Goal: Information Seeking & Learning: Learn about a topic

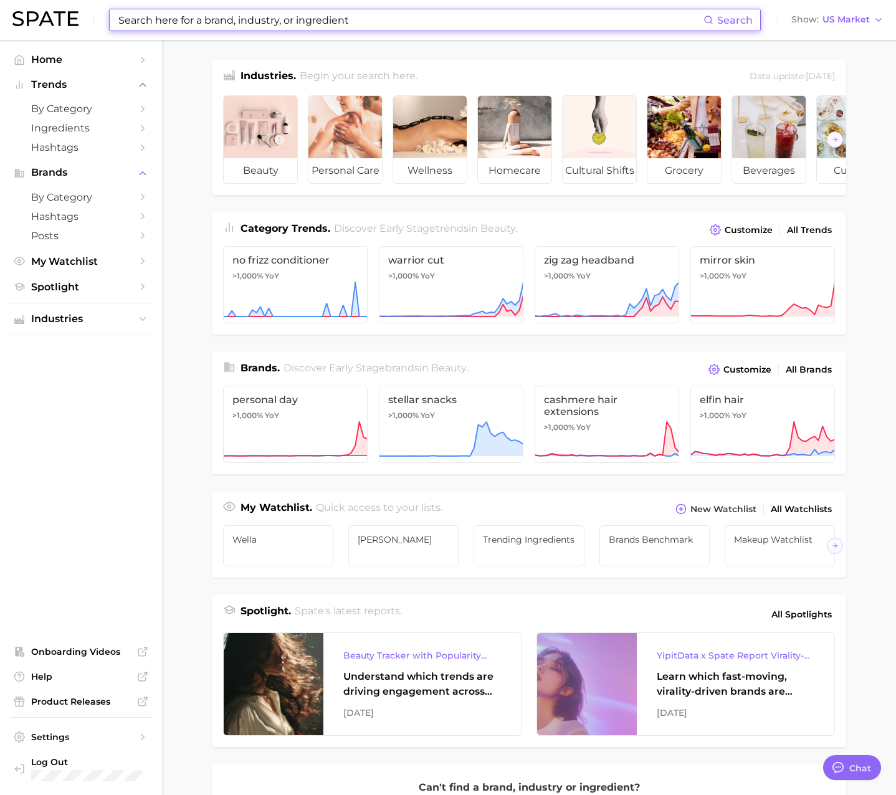
click at [257, 26] on input at bounding box center [410, 19] width 587 height 21
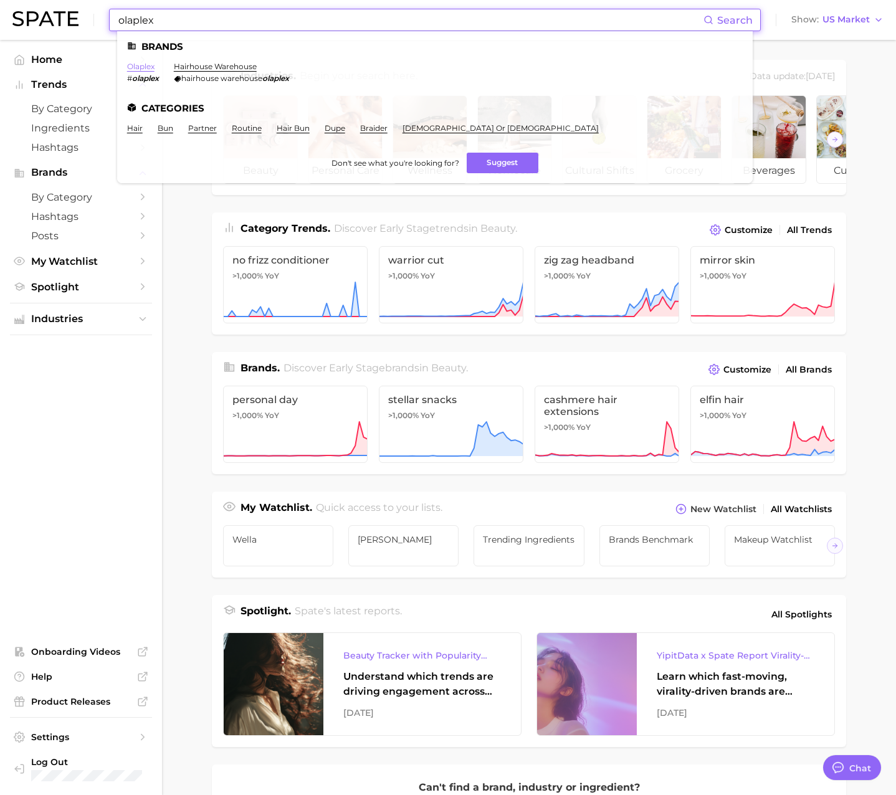
type input "olaplex"
click at [142, 65] on link "olaplex" at bounding box center [140, 66] width 27 height 9
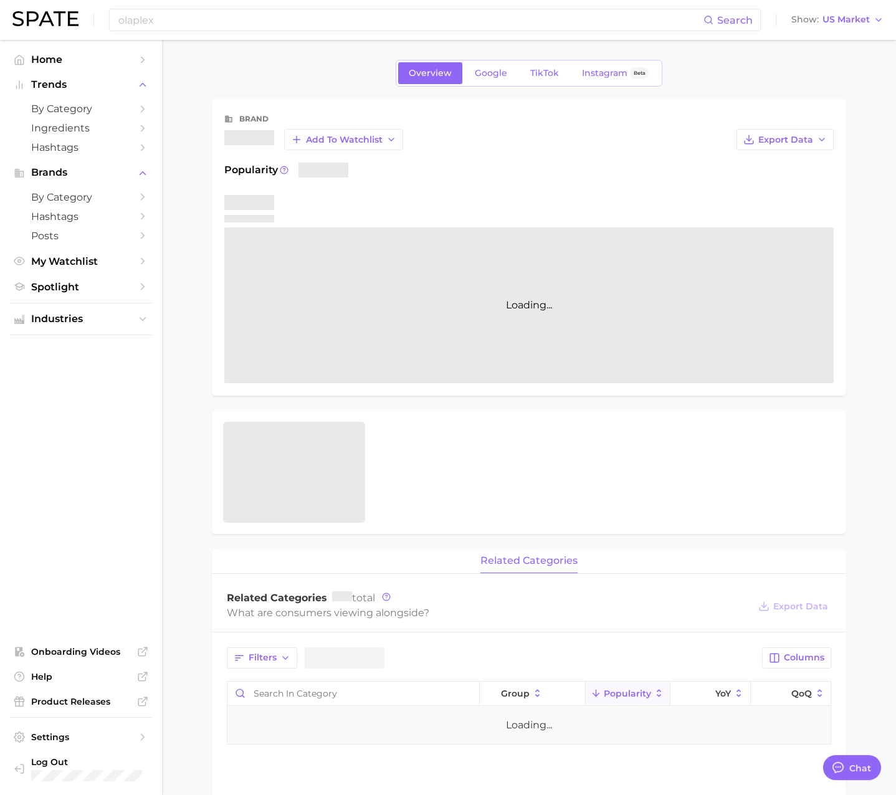
type textarea "x"
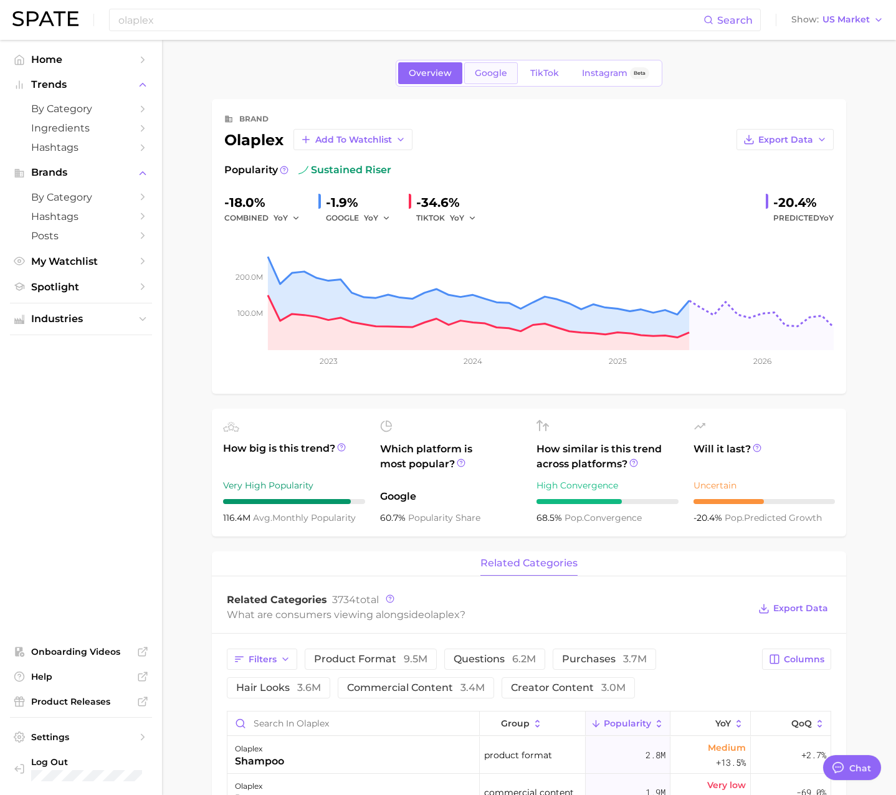
click at [488, 65] on link "Google" at bounding box center [491, 73] width 54 height 22
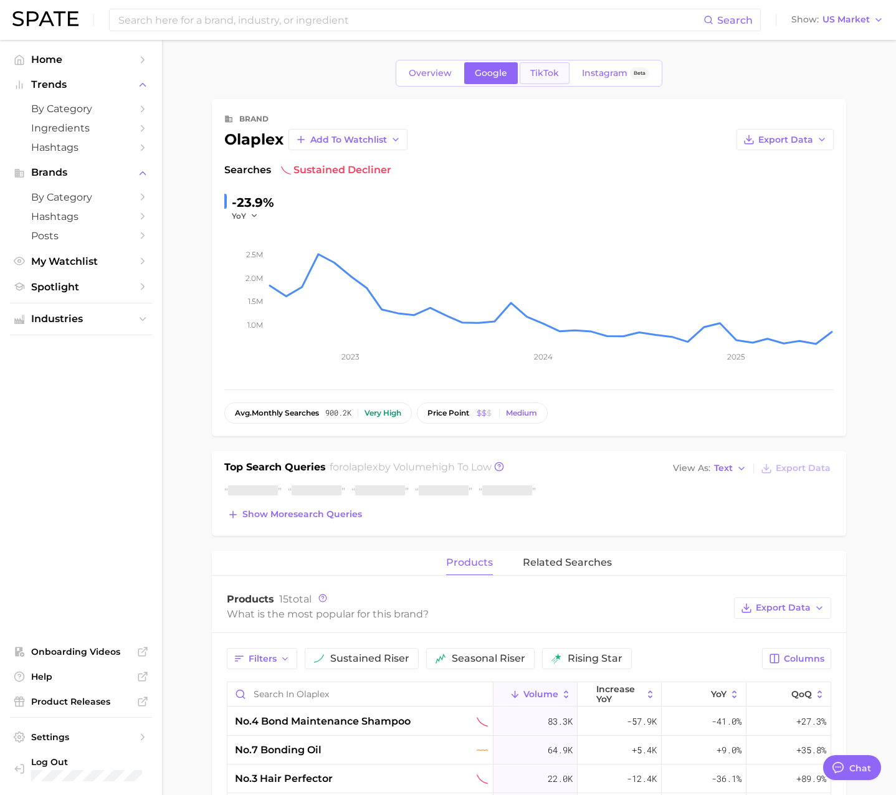
click at [545, 72] on span "TikTok" at bounding box center [545, 73] width 29 height 11
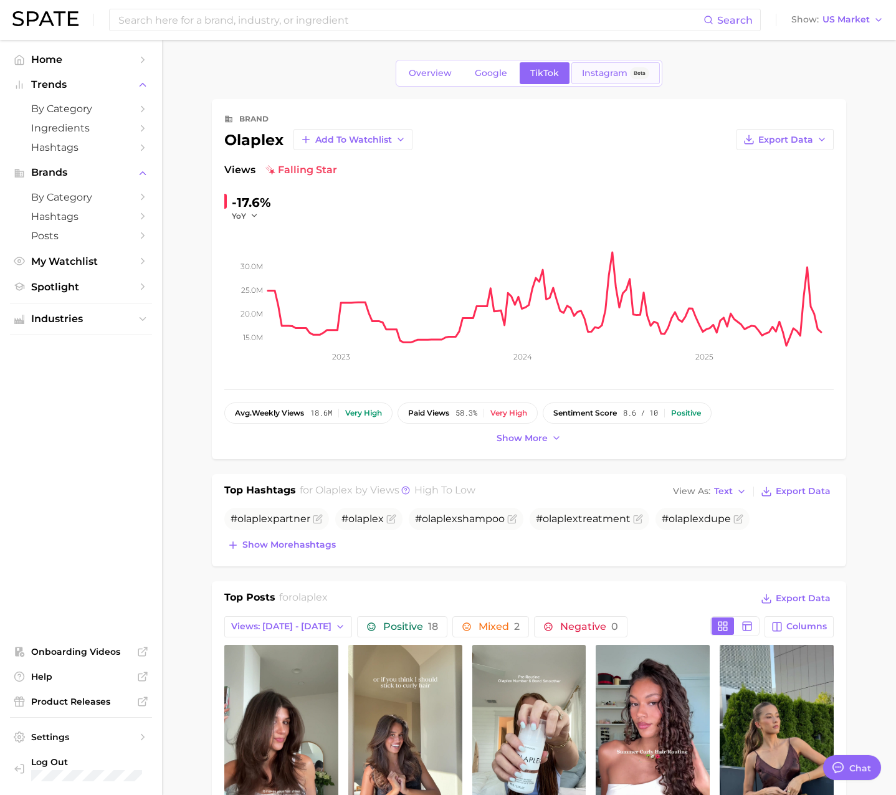
click at [584, 71] on span "Instagram" at bounding box center [605, 73] width 46 height 11
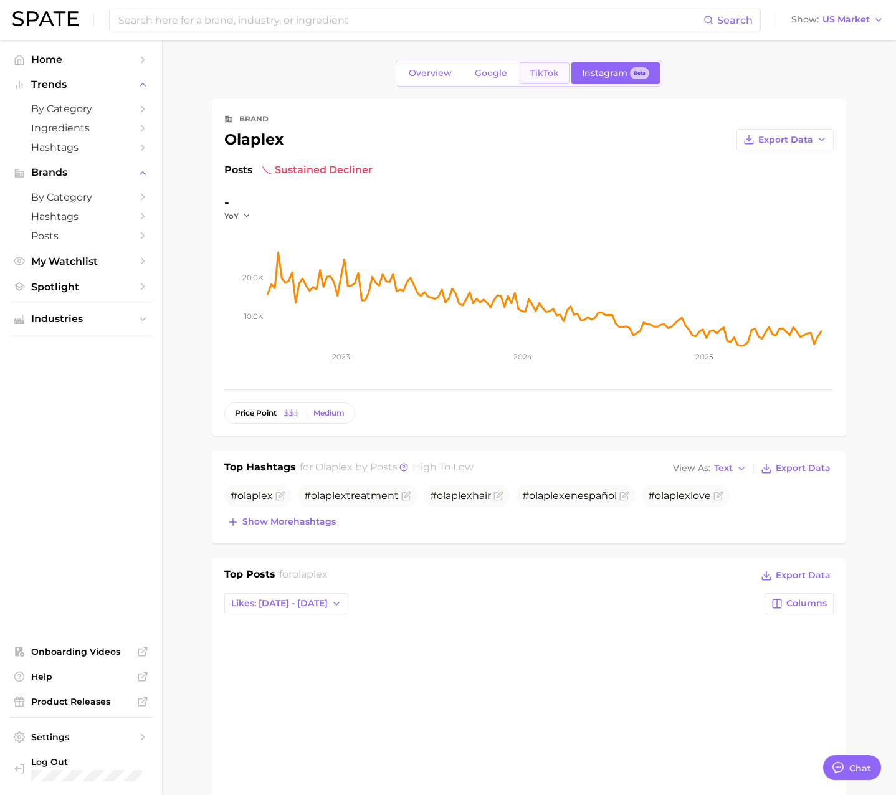
click at [536, 75] on span "TikTok" at bounding box center [545, 73] width 29 height 11
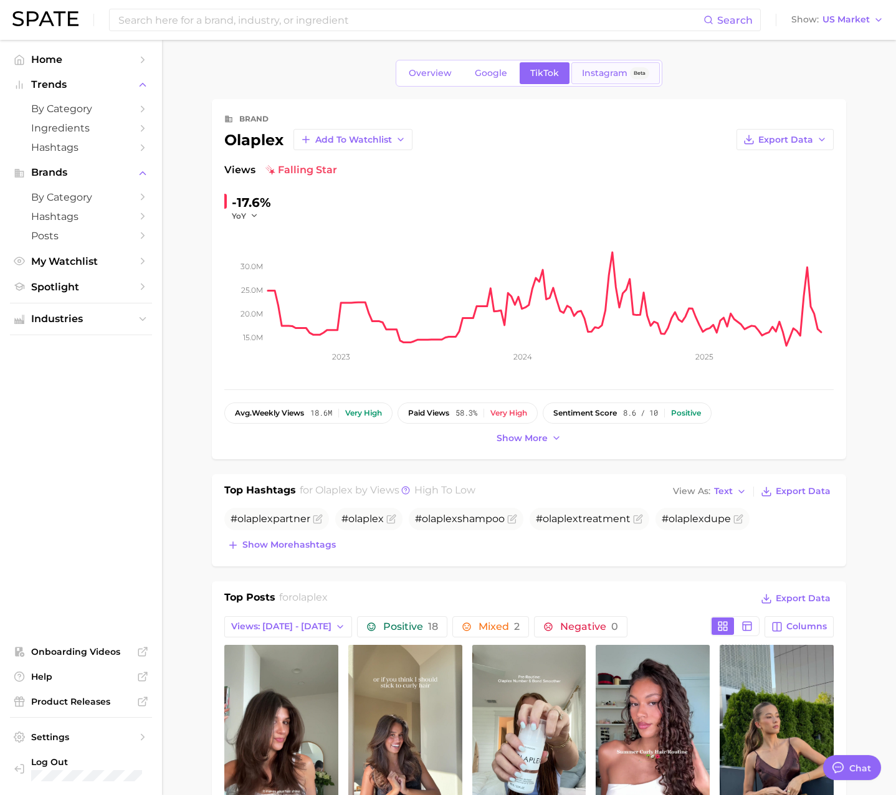
click at [627, 76] on div "Instagram Beta" at bounding box center [615, 73] width 67 height 11
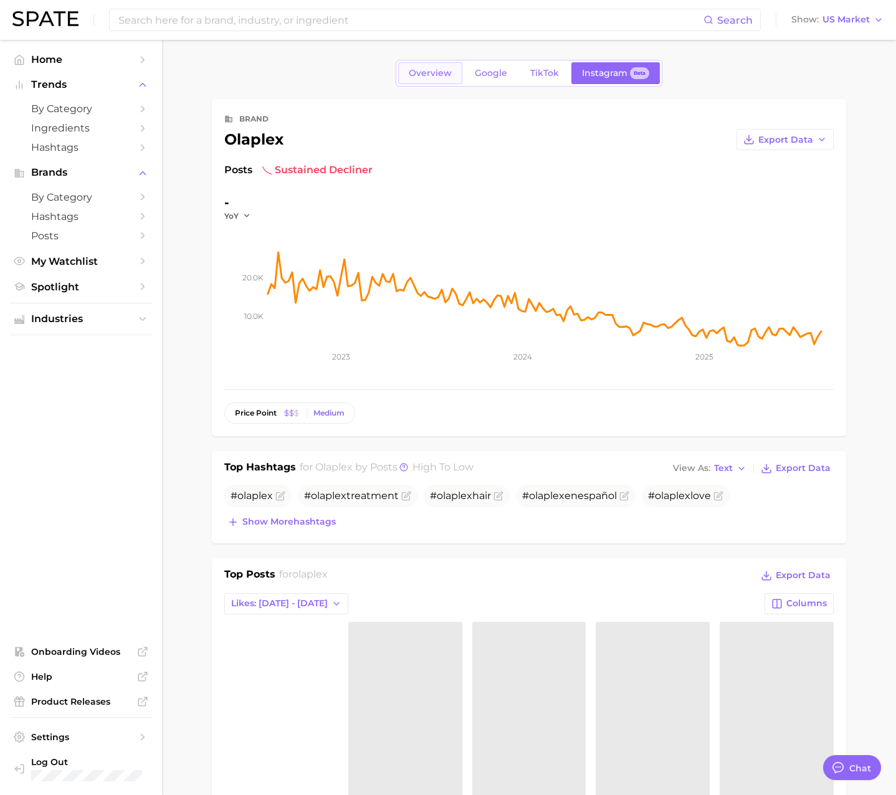
click at [426, 70] on span "Overview" at bounding box center [430, 73] width 43 height 11
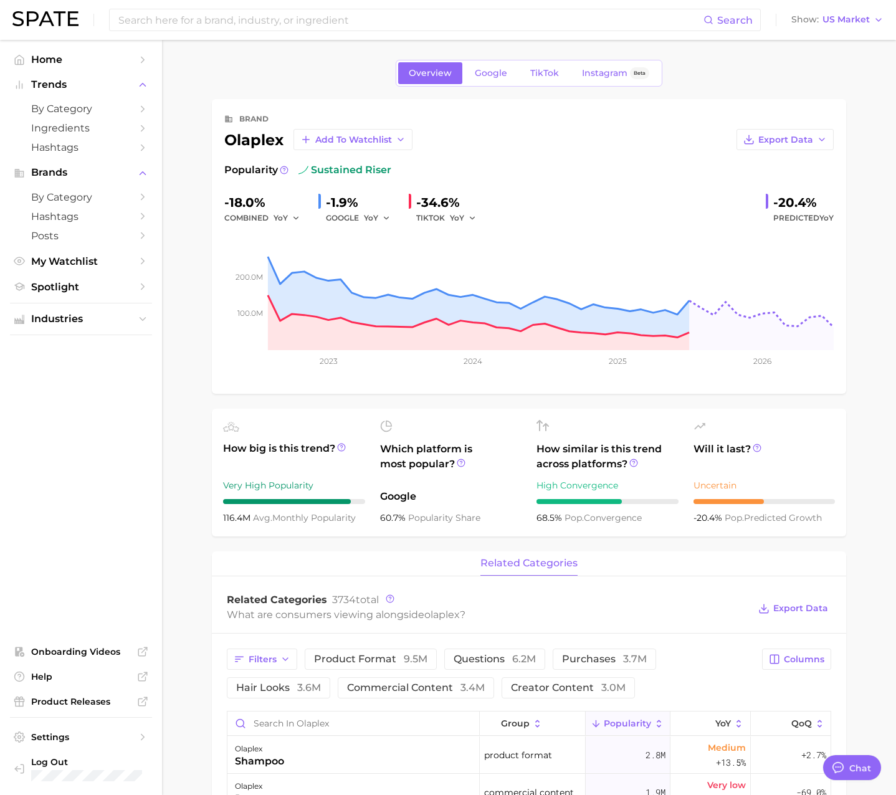
click at [320, 171] on span "sustained riser" at bounding box center [345, 170] width 93 height 15
click at [489, 67] on span "Google" at bounding box center [491, 72] width 32 height 11
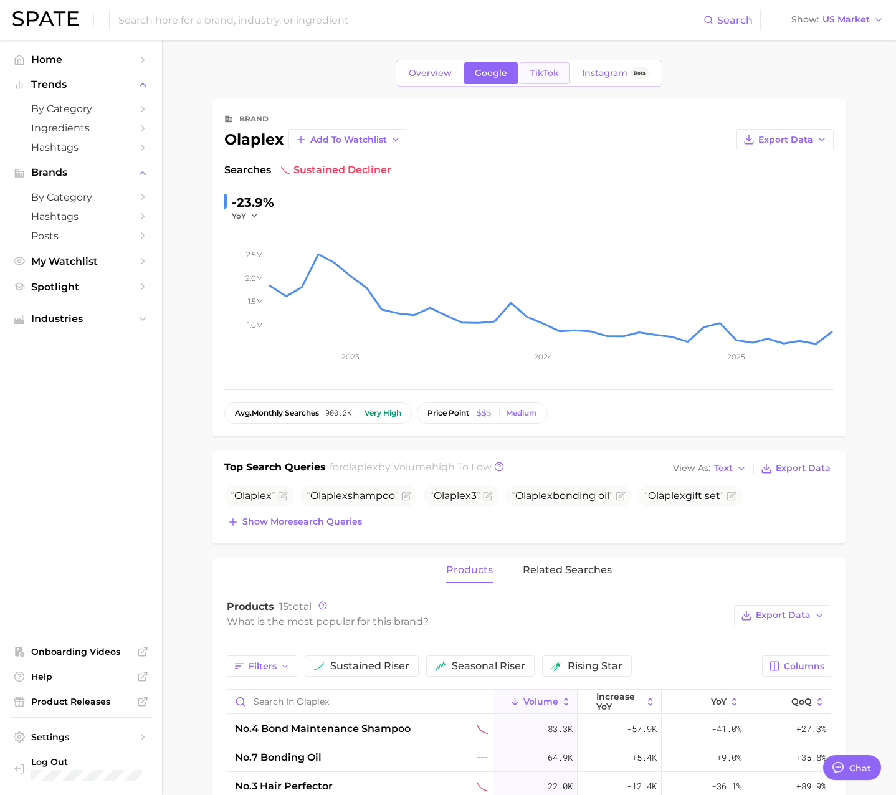
click at [548, 70] on span "TikTok" at bounding box center [545, 73] width 29 height 11
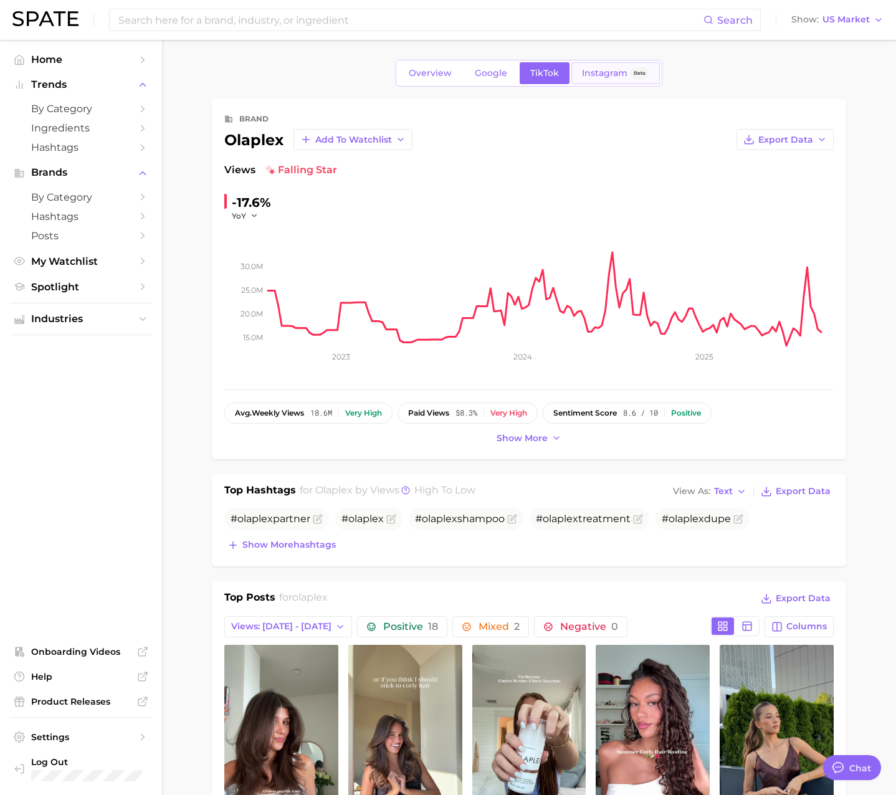
click at [597, 70] on span "Instagram" at bounding box center [605, 73] width 46 height 11
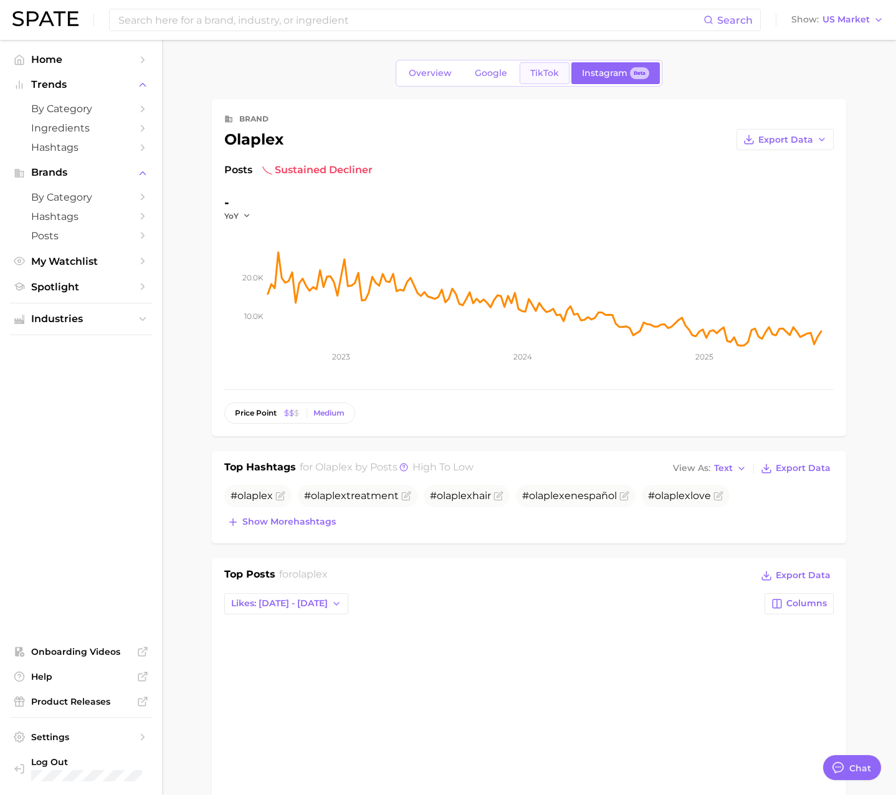
click at [521, 71] on link "TikTok" at bounding box center [545, 73] width 50 height 22
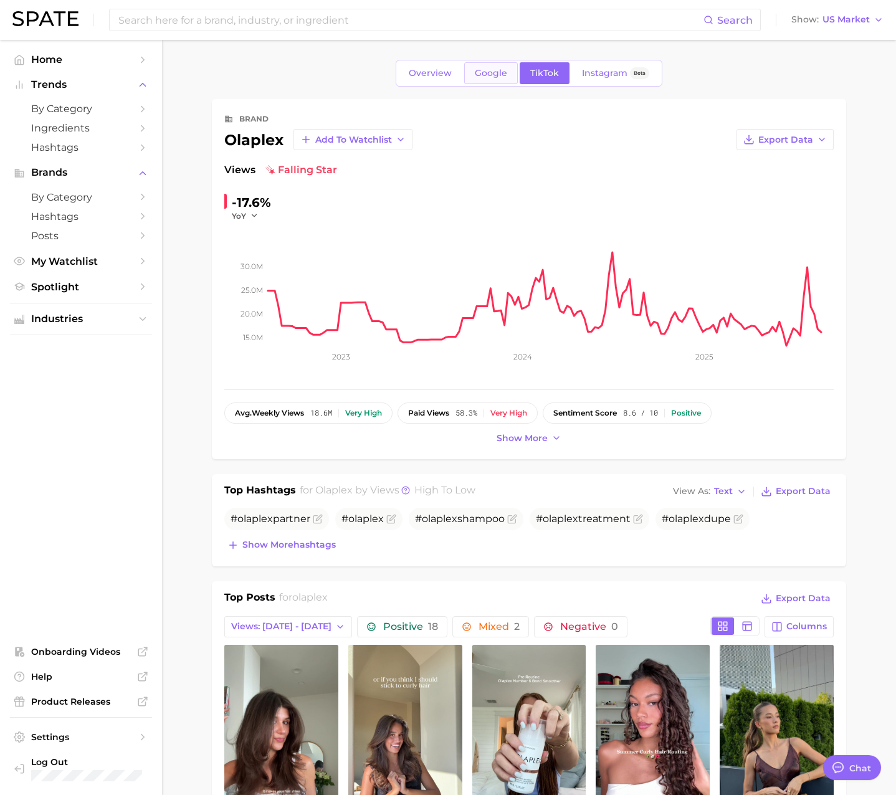
click at [491, 77] on span "Google" at bounding box center [491, 73] width 32 height 11
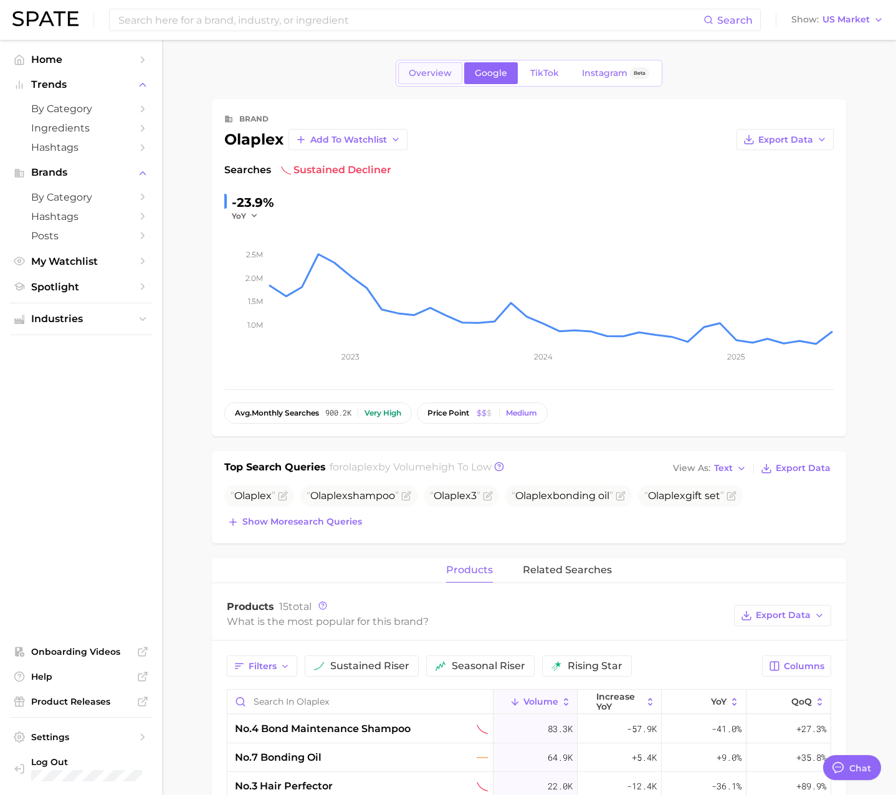
click at [436, 75] on span "Overview" at bounding box center [430, 73] width 43 height 11
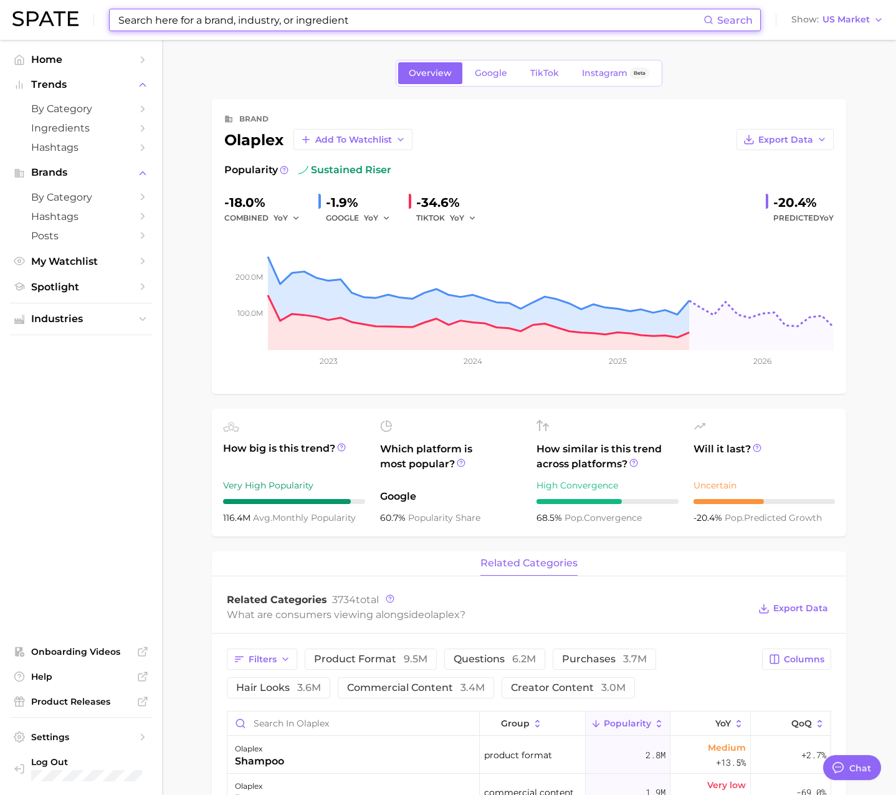
click at [366, 19] on input at bounding box center [410, 19] width 587 height 21
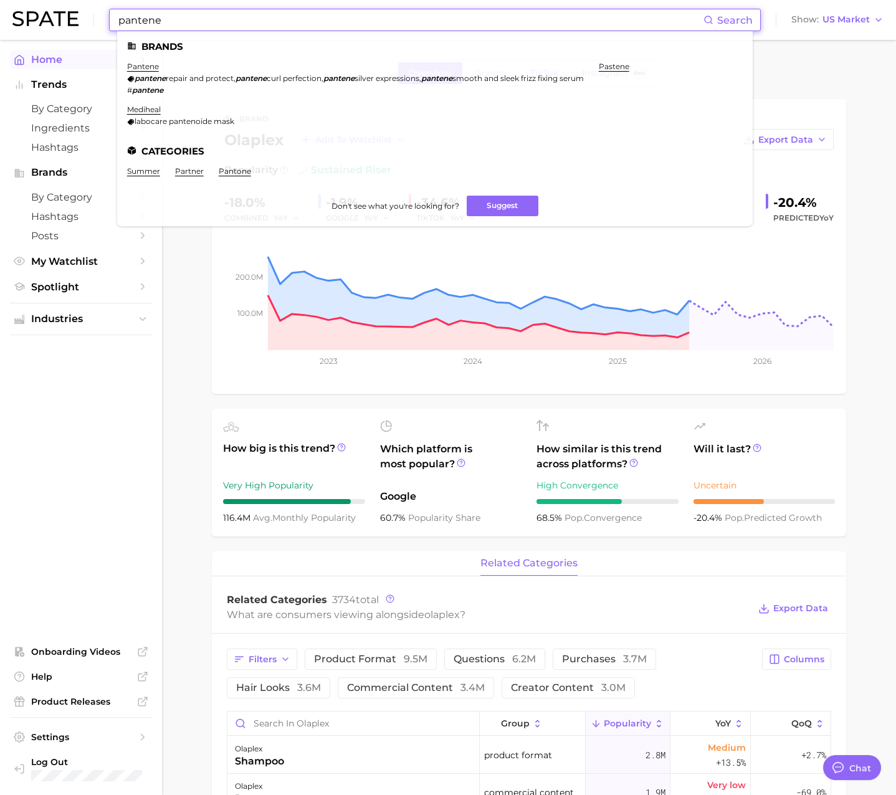
type input "pantene"
click at [148, 67] on link "pantene" at bounding box center [143, 66] width 32 height 9
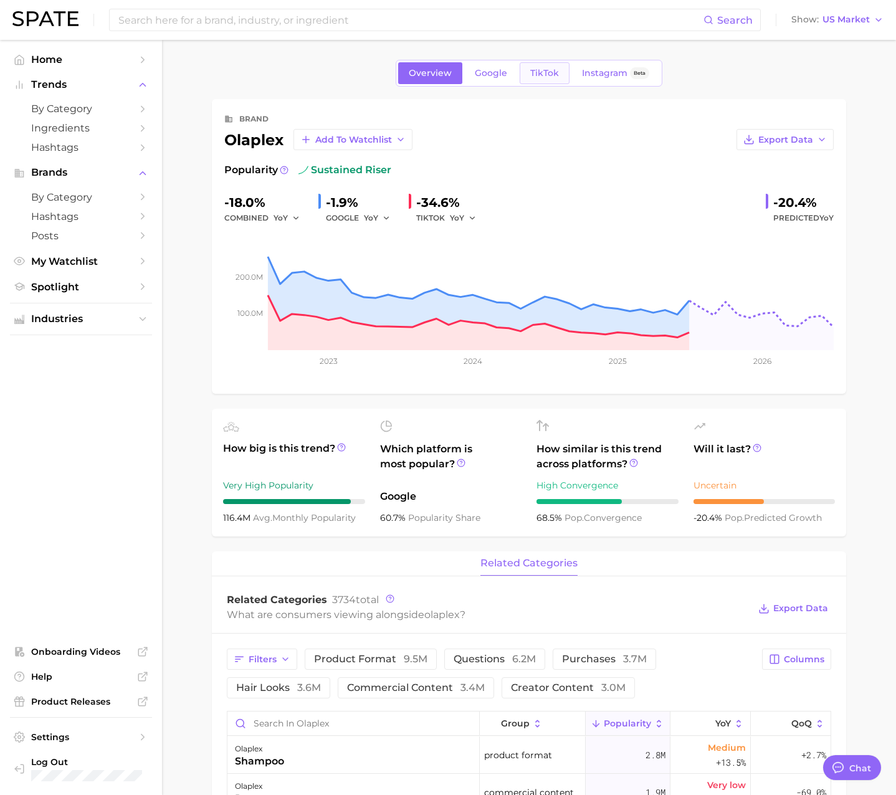
click at [547, 77] on span "TikTok" at bounding box center [545, 73] width 29 height 11
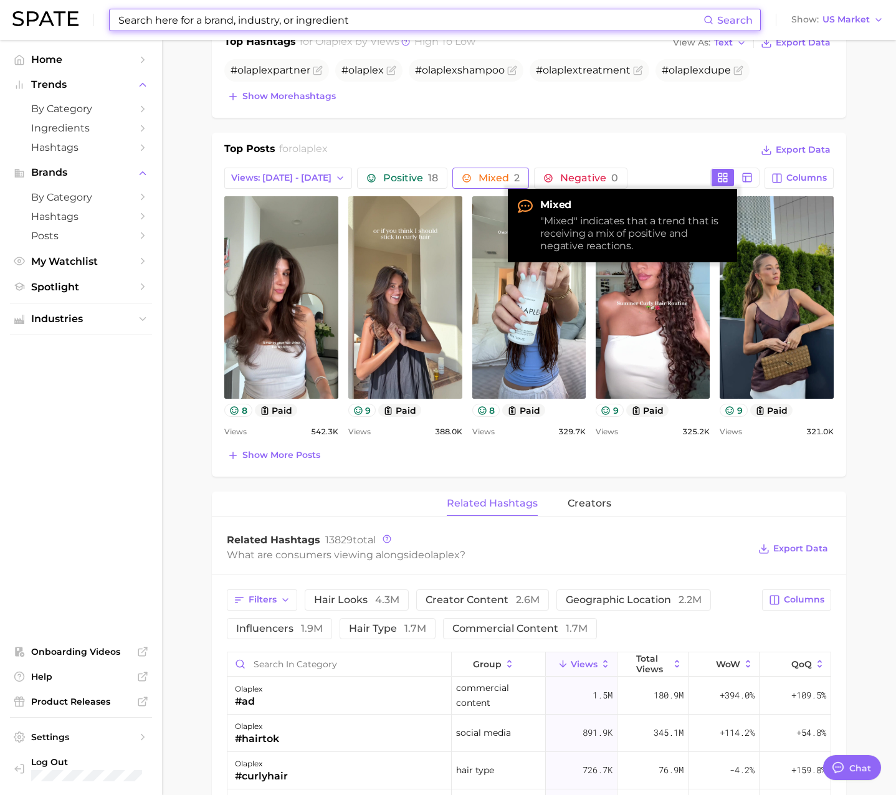
scroll to position [533, 0]
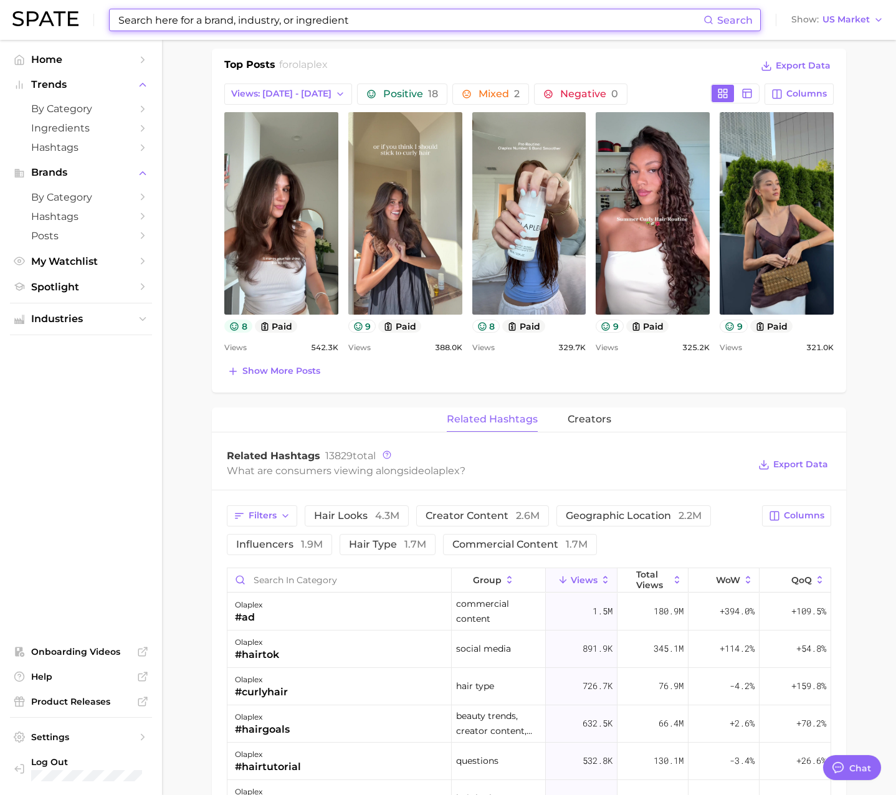
click at [232, 329] on icon at bounding box center [234, 327] width 10 height 10
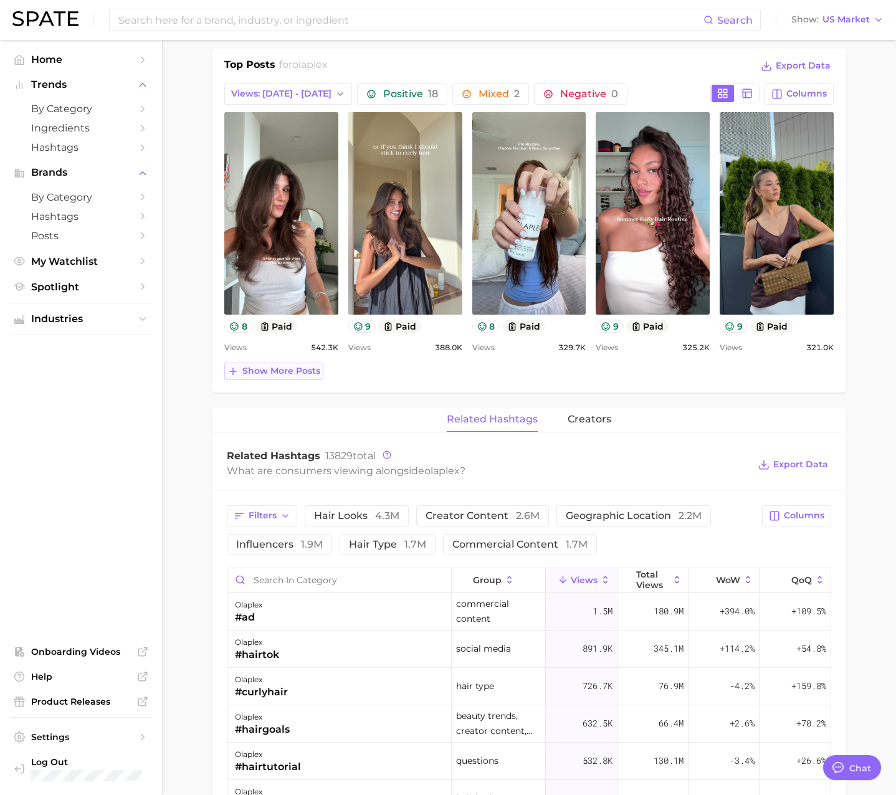
click at [276, 371] on span "Show more posts" at bounding box center [282, 371] width 78 height 11
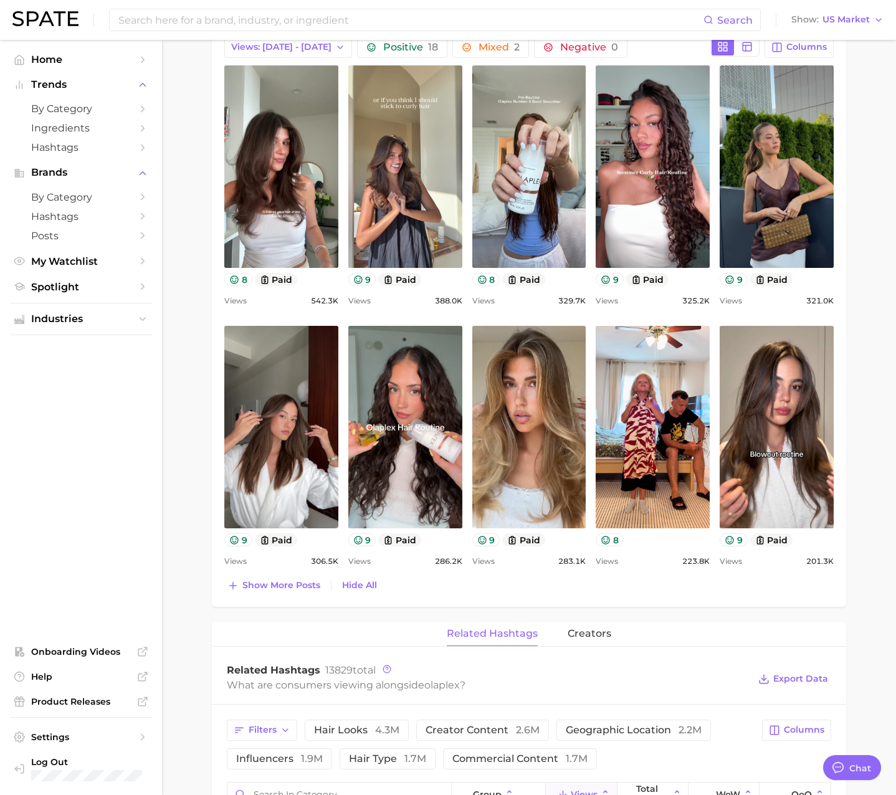
scroll to position [727, 0]
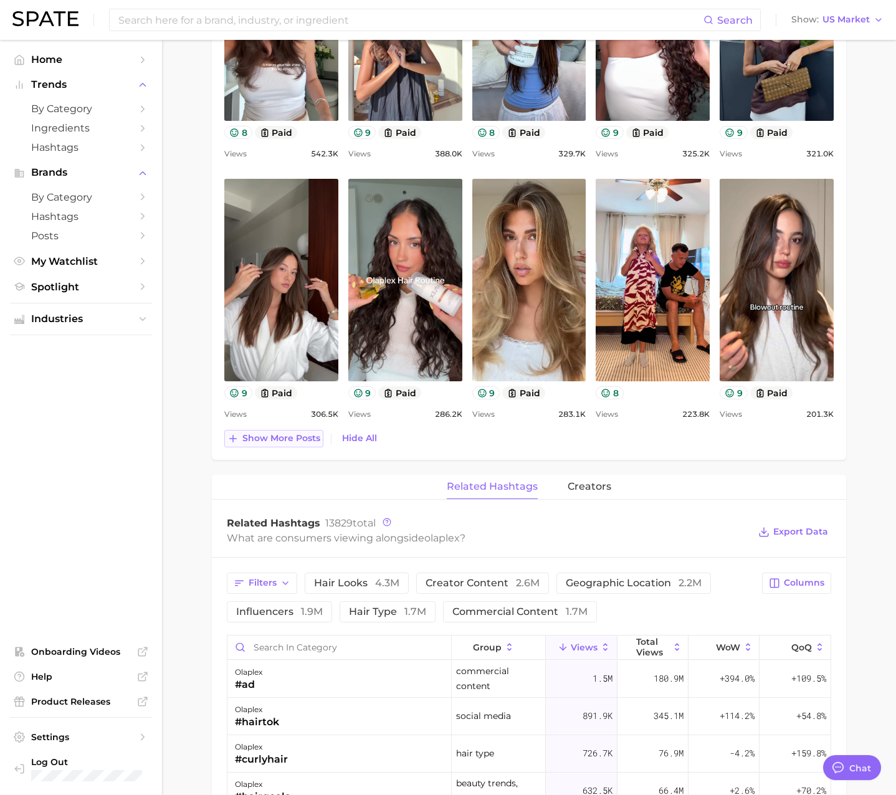
click at [275, 440] on span "Show more posts" at bounding box center [282, 438] width 78 height 11
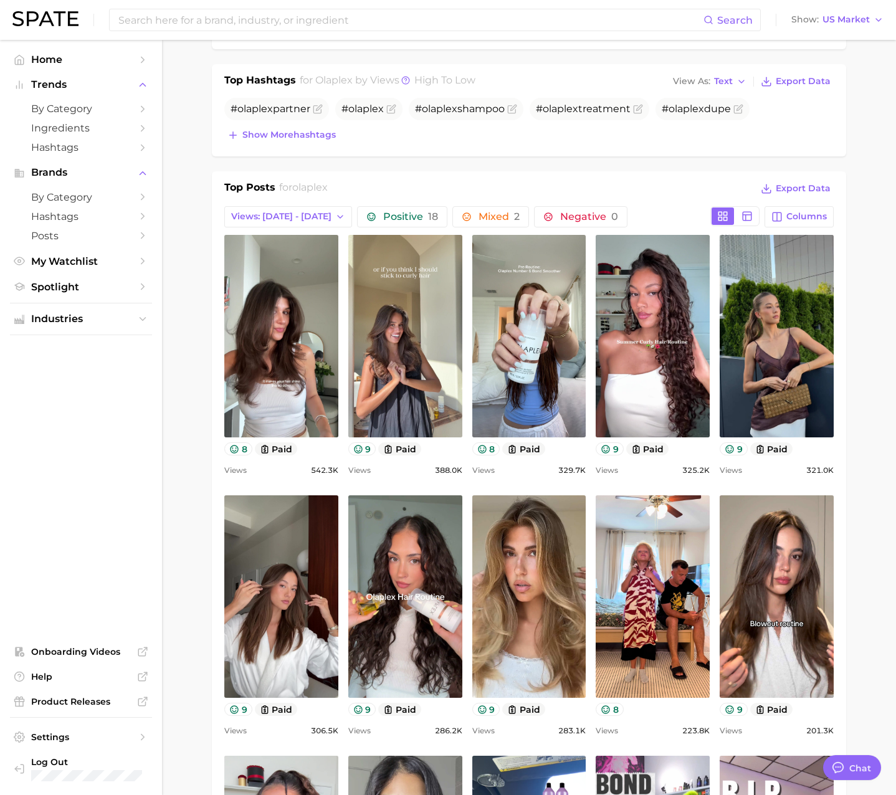
scroll to position [782, 0]
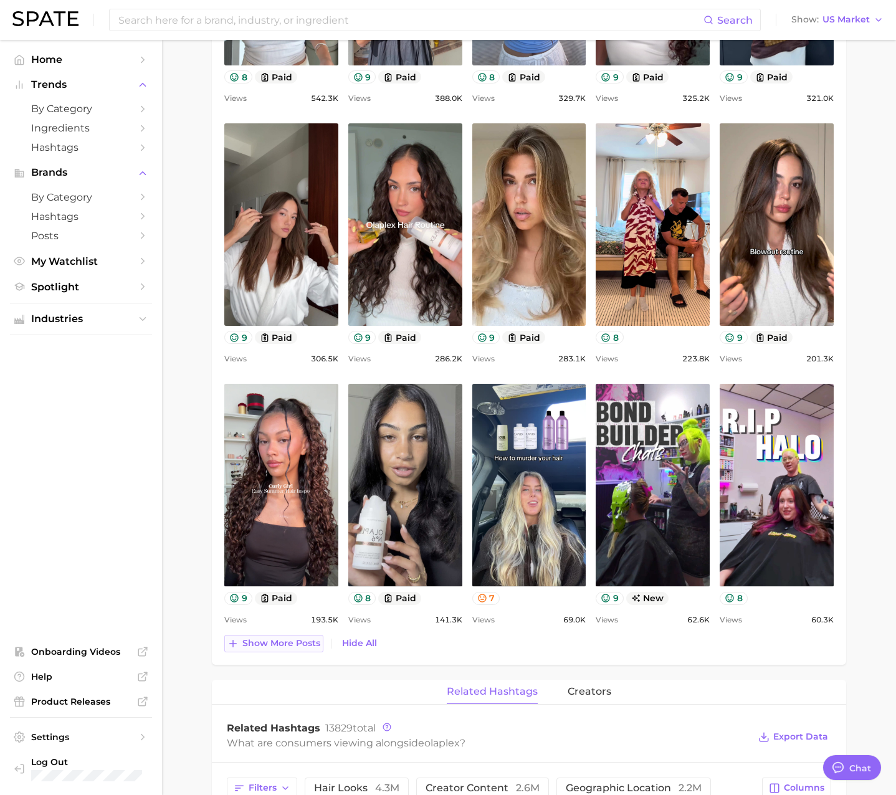
click at [291, 646] on span "Show more posts" at bounding box center [282, 643] width 78 height 11
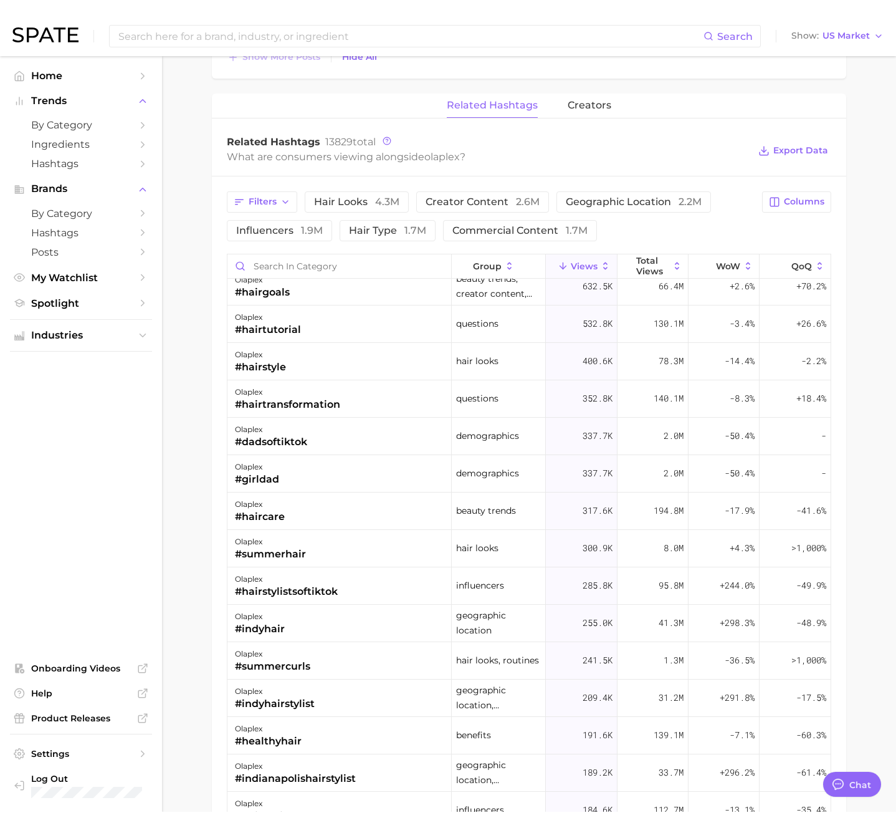
scroll to position [0, 0]
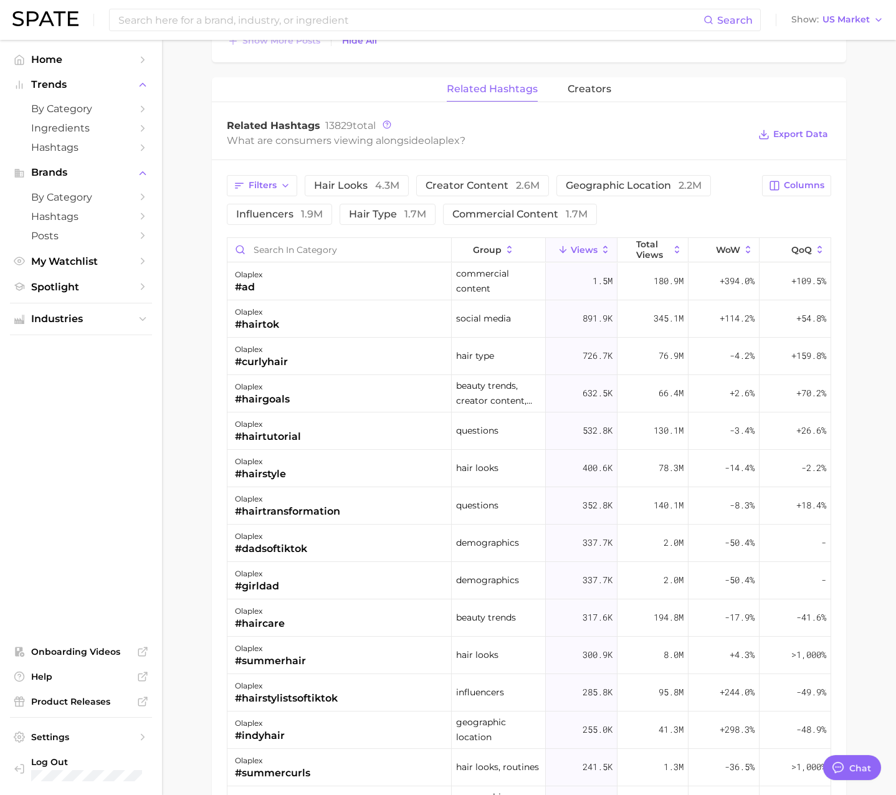
type textarea "x"
